Goal: Information Seeking & Learning: Learn about a topic

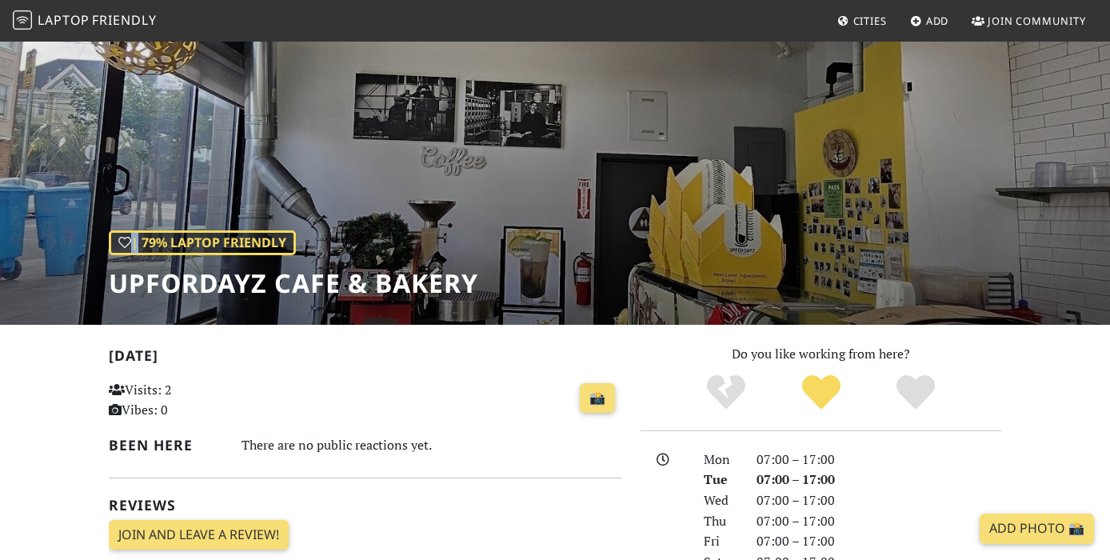
scroll to position [50, 0]
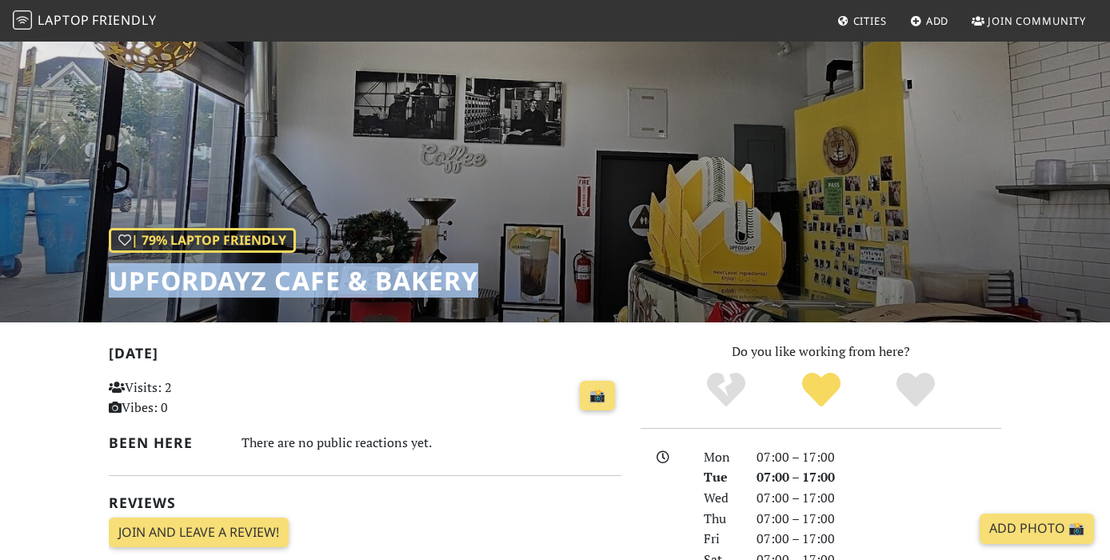
drag, startPoint x: 489, startPoint y: 277, endPoint x: 110, endPoint y: 276, distance: 378.3
click at [110, 276] on div "| 79% Laptop Friendly UPFORDAYZ Cafe & Bakery" at bounding box center [555, 156] width 1110 height 333
copy h1 "UPFORDAYZ Cafe & Bakery"
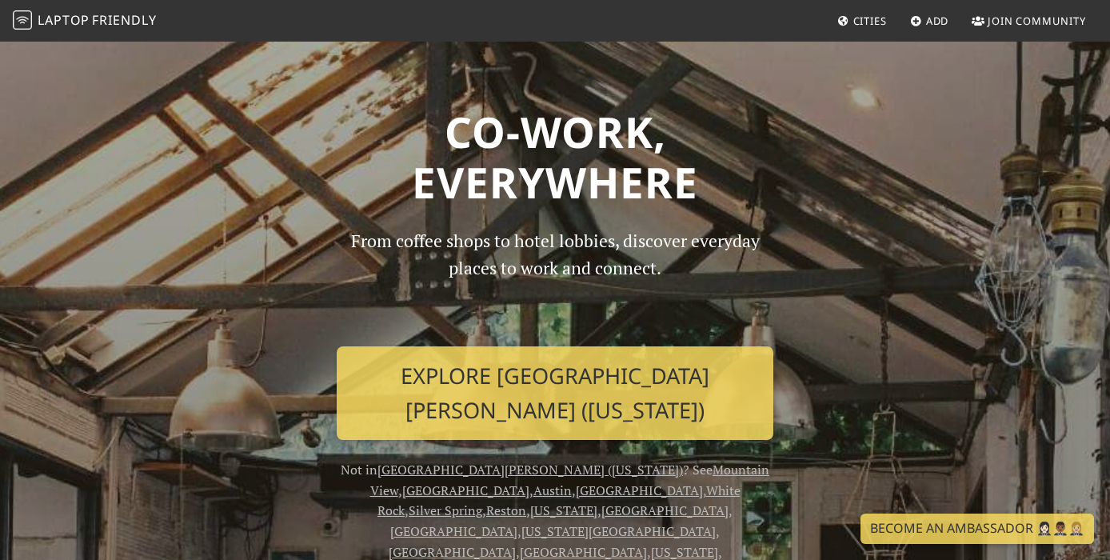
scroll to position [219, 0]
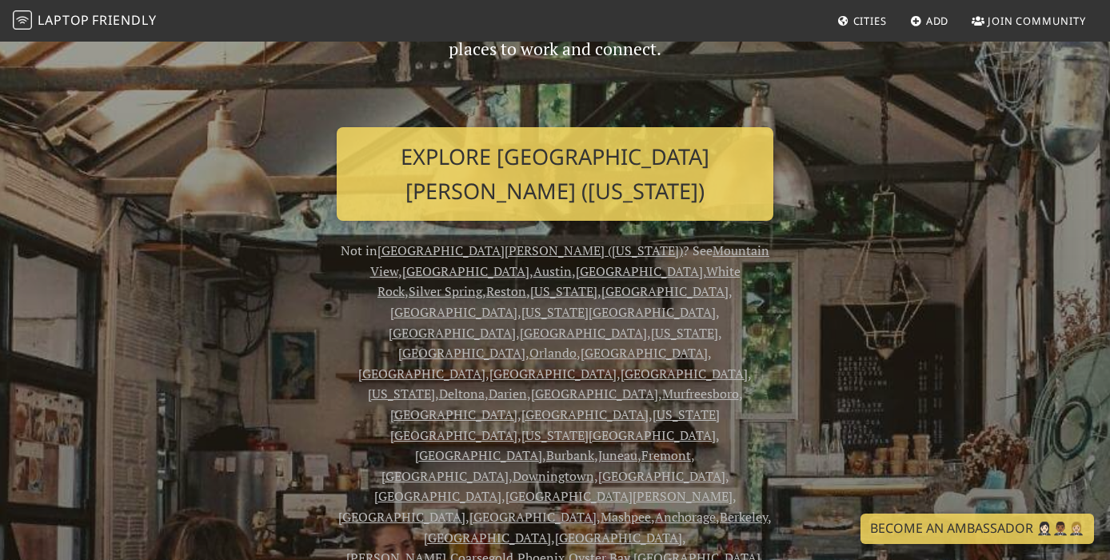
click at [525, 344] on link "San Francisco" at bounding box center [461, 353] width 127 height 18
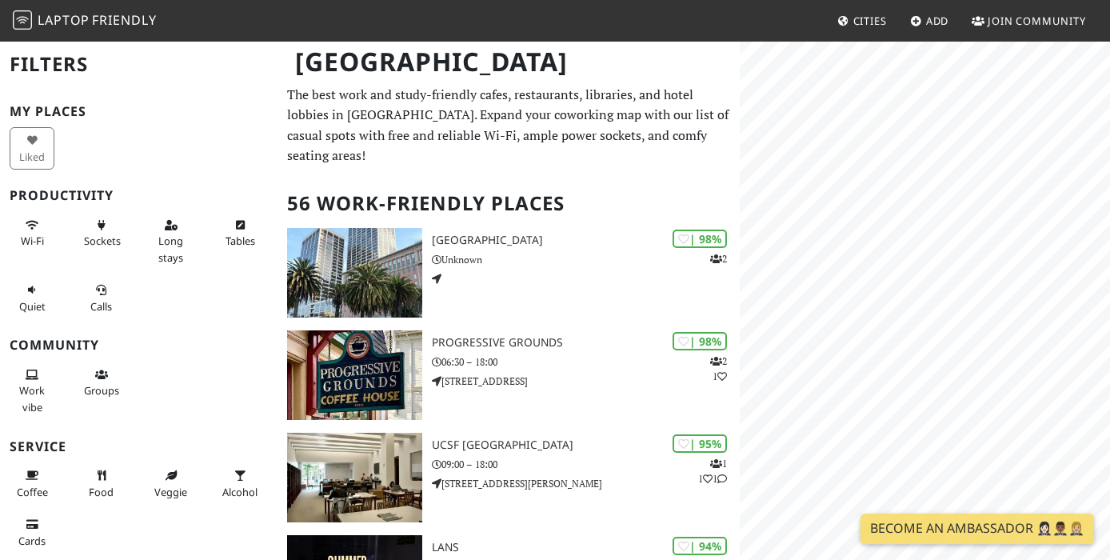
scroll to position [2, 0]
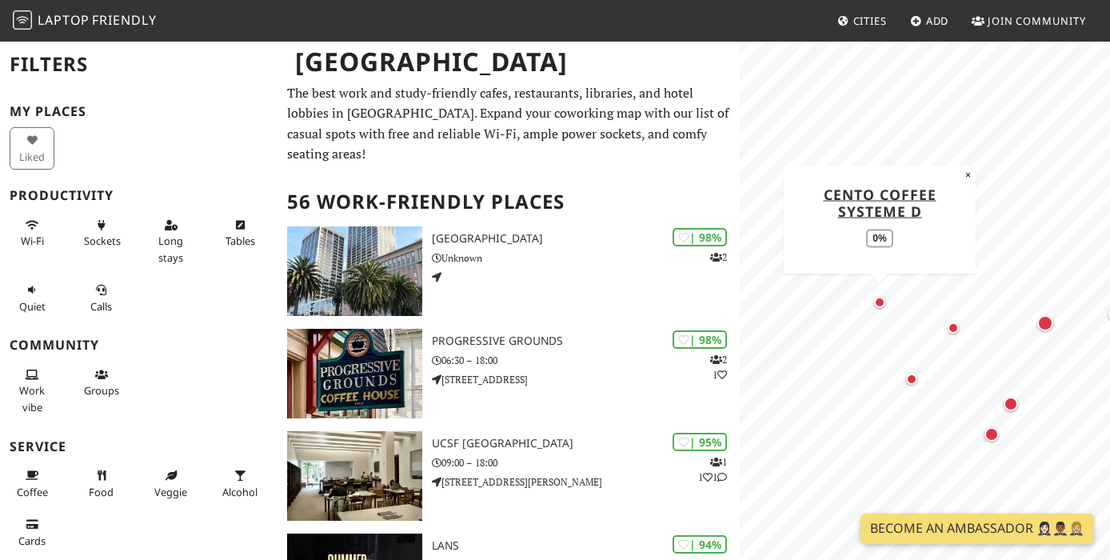
click at [880, 298] on div "Map marker" at bounding box center [879, 302] width 11 height 11
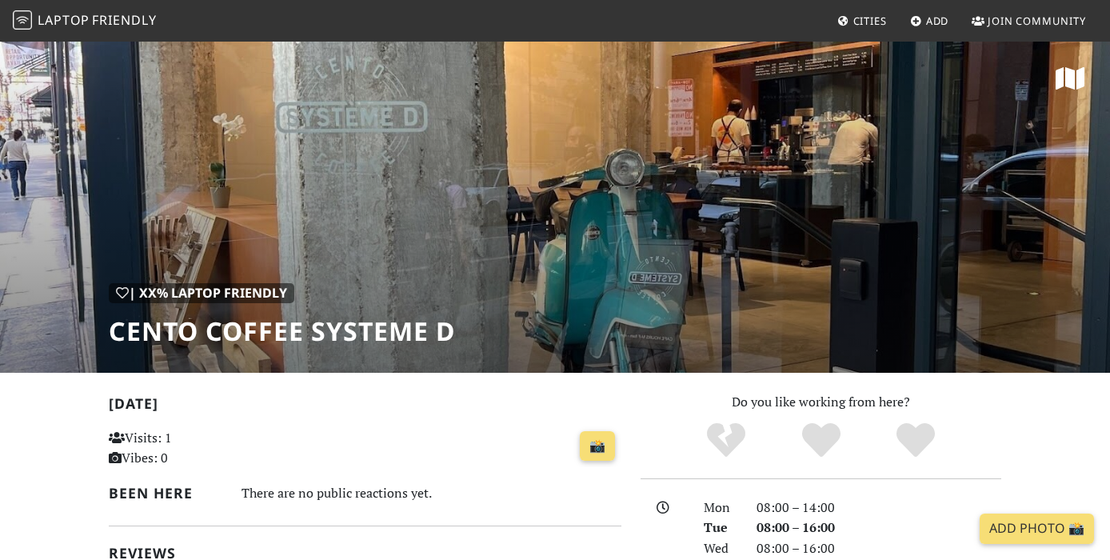
scroll to position [90, 0]
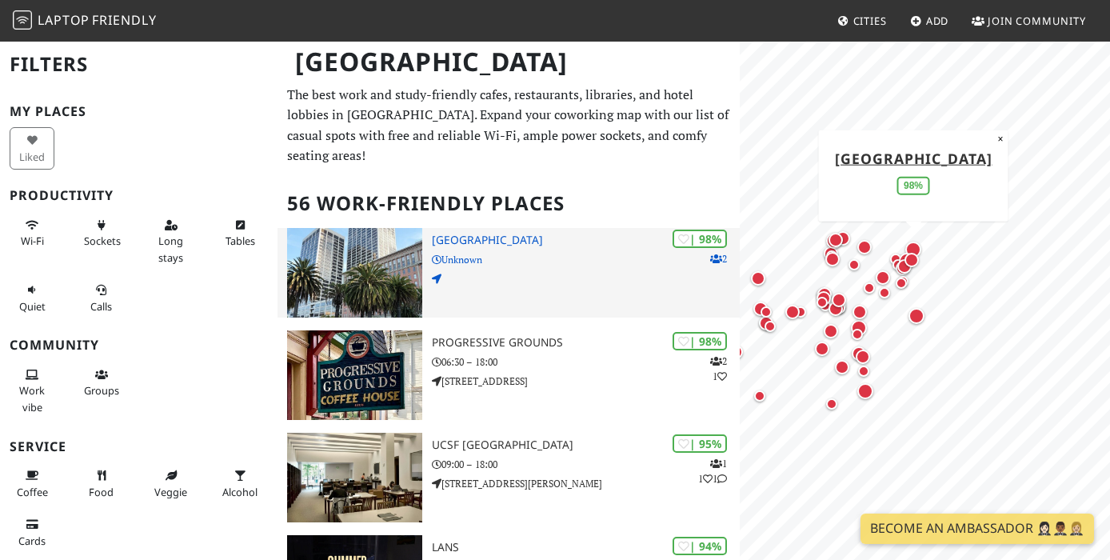
click at [393, 247] on img at bounding box center [354, 273] width 135 height 90
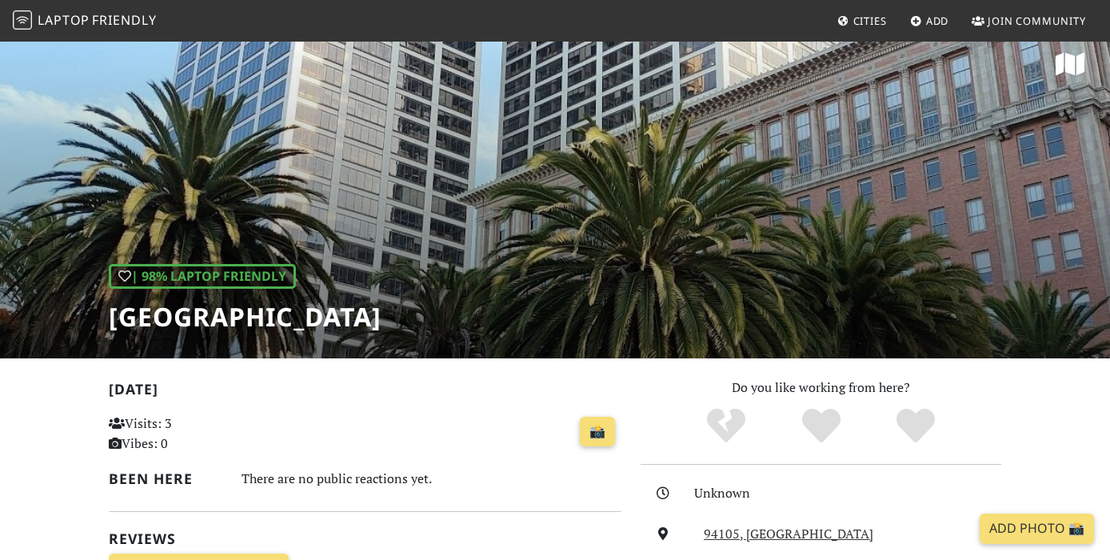
scroll to position [11, 0]
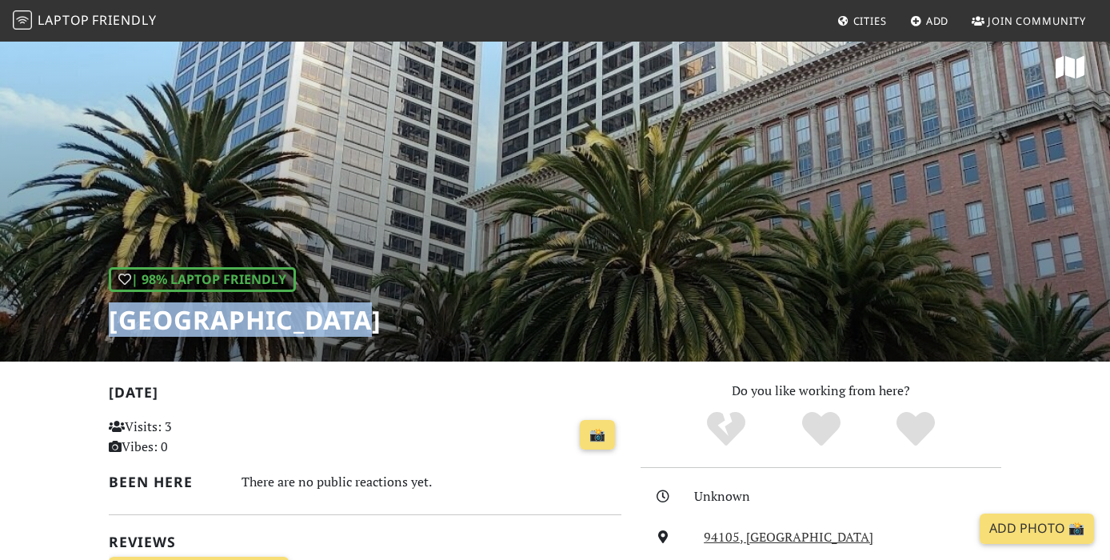
drag, startPoint x: 383, startPoint y: 317, endPoint x: 102, endPoint y: 314, distance: 281.5
click at [102, 314] on div "| 98% Laptop Friendly One Market Plaza" at bounding box center [555, 195] width 1110 height 333
copy h1 "[GEOGRAPHIC_DATA]"
